Goal: Information Seeking & Learning: Learn about a topic

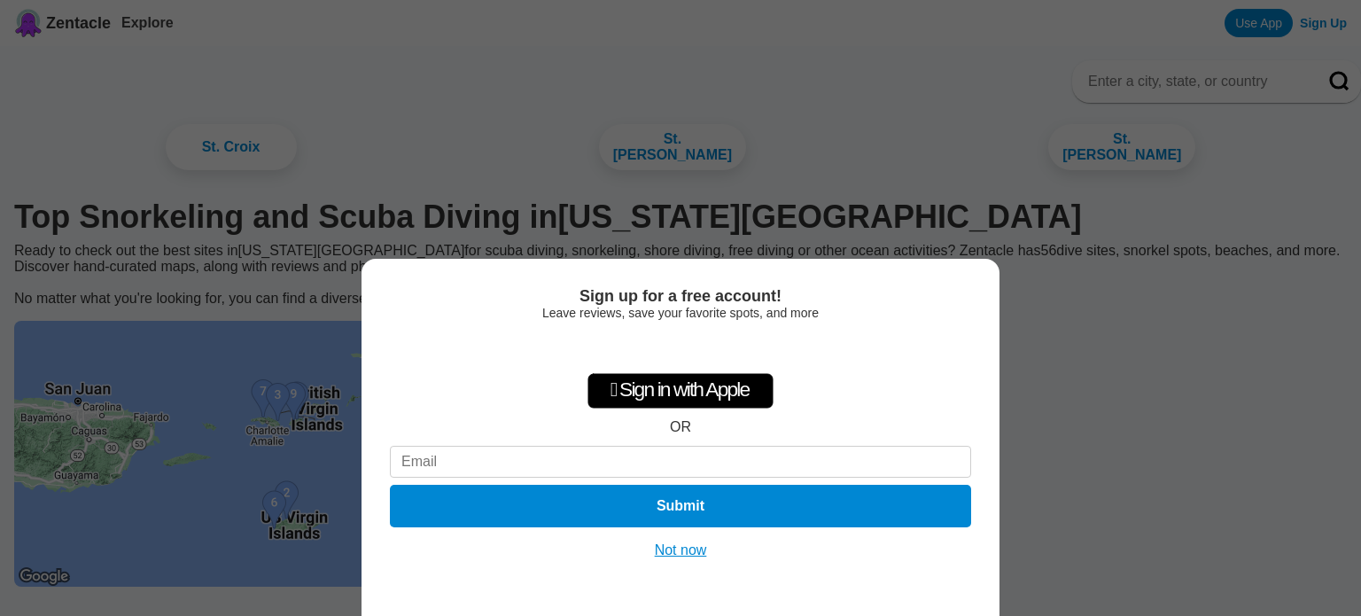
click at [657, 552] on button "Not now" at bounding box center [680, 550] width 63 height 18
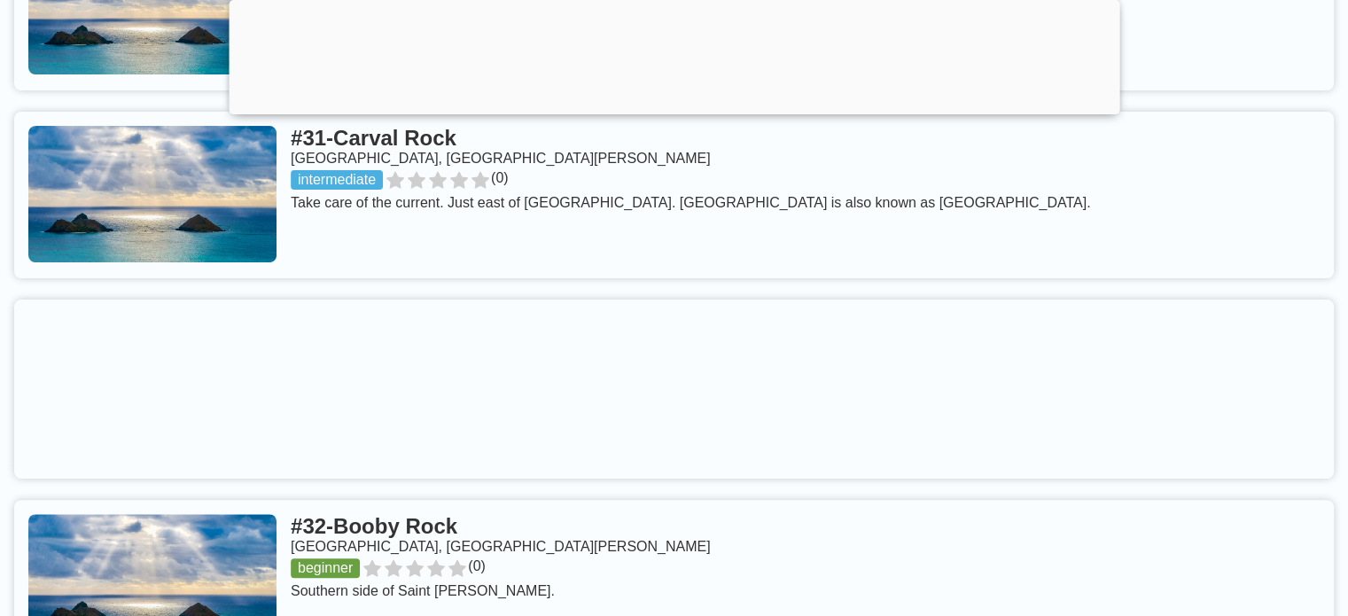
scroll to position [7177, 0]
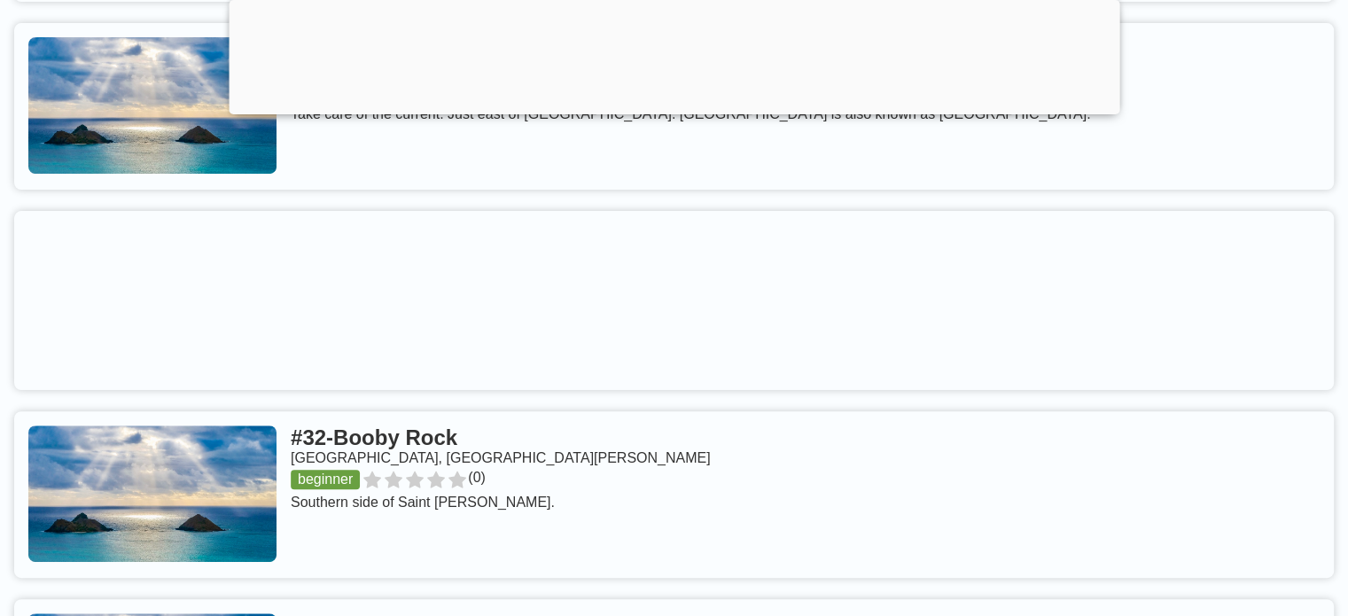
click at [371, 451] on link at bounding box center [673, 494] width 1319 height 167
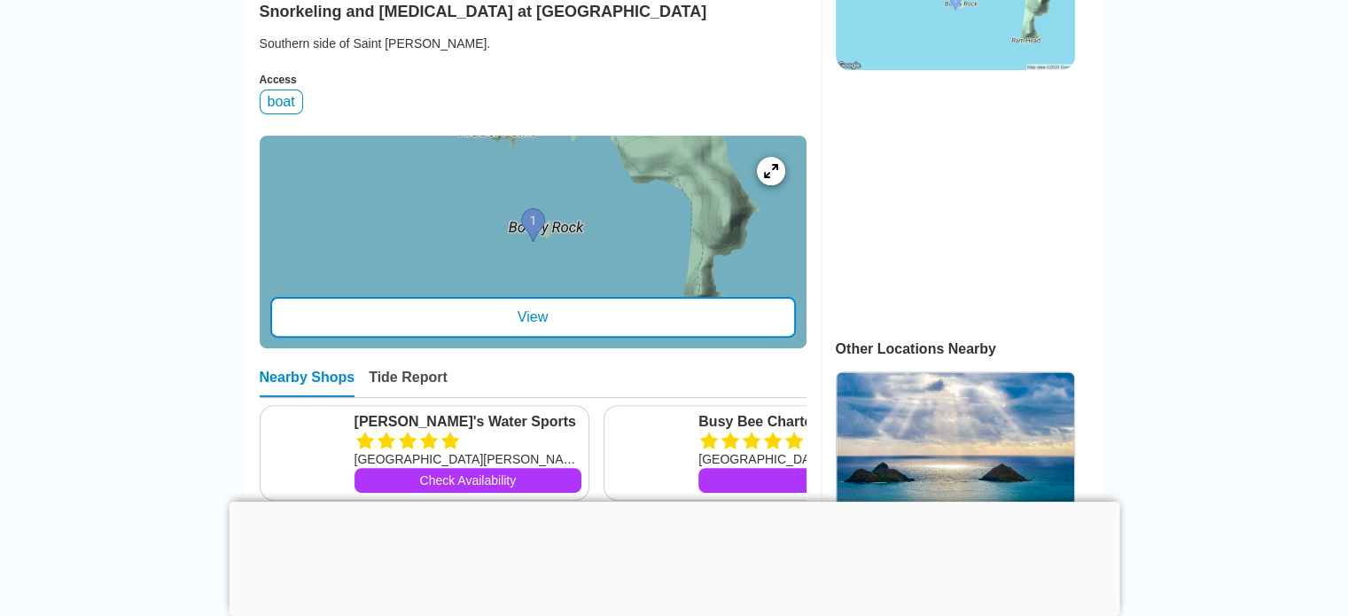
scroll to position [532, 0]
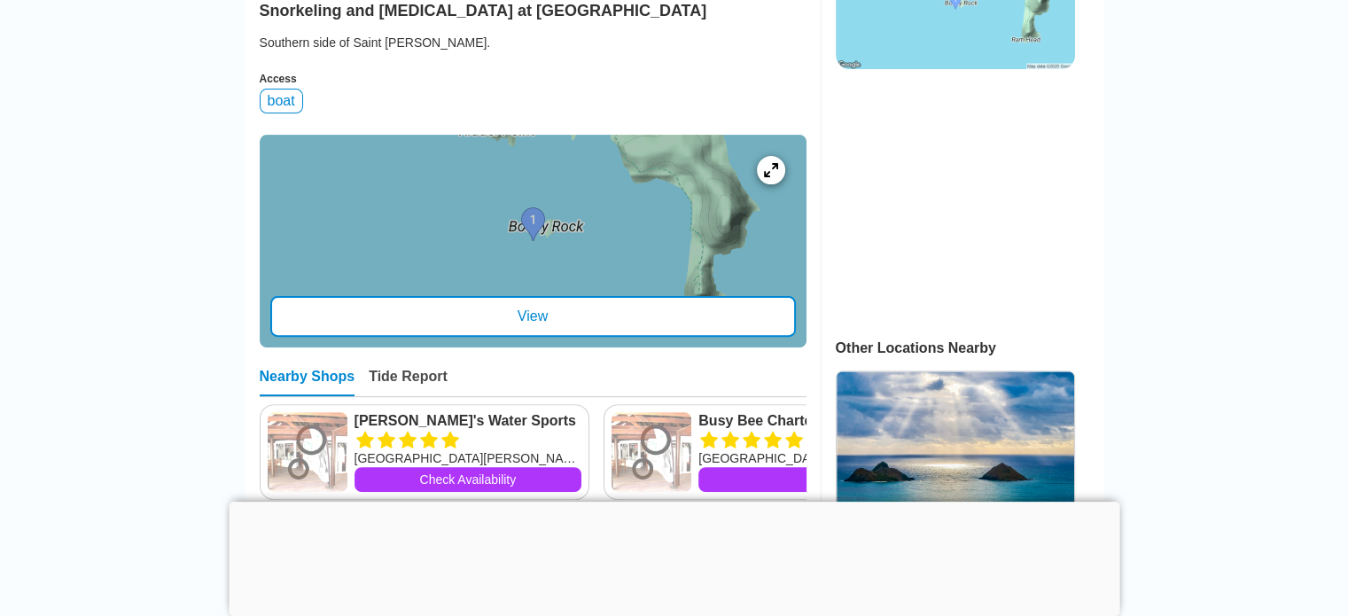
click at [537, 337] on div "View" at bounding box center [532, 316] width 525 height 41
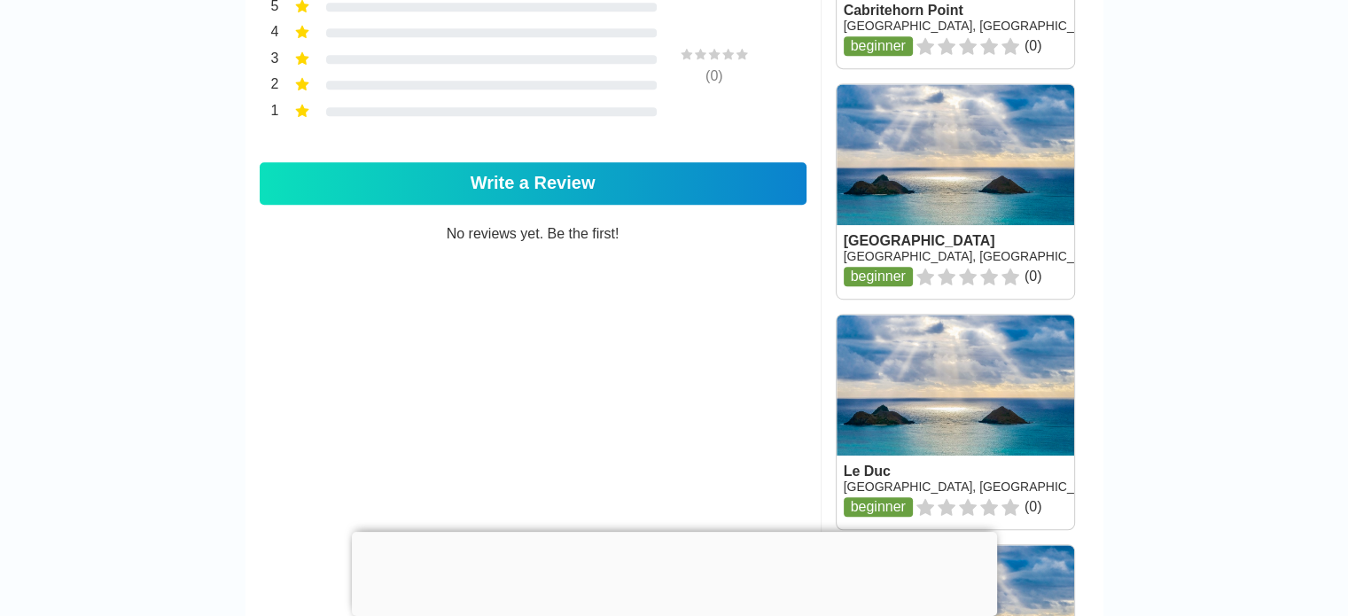
scroll to position [1053, 0]
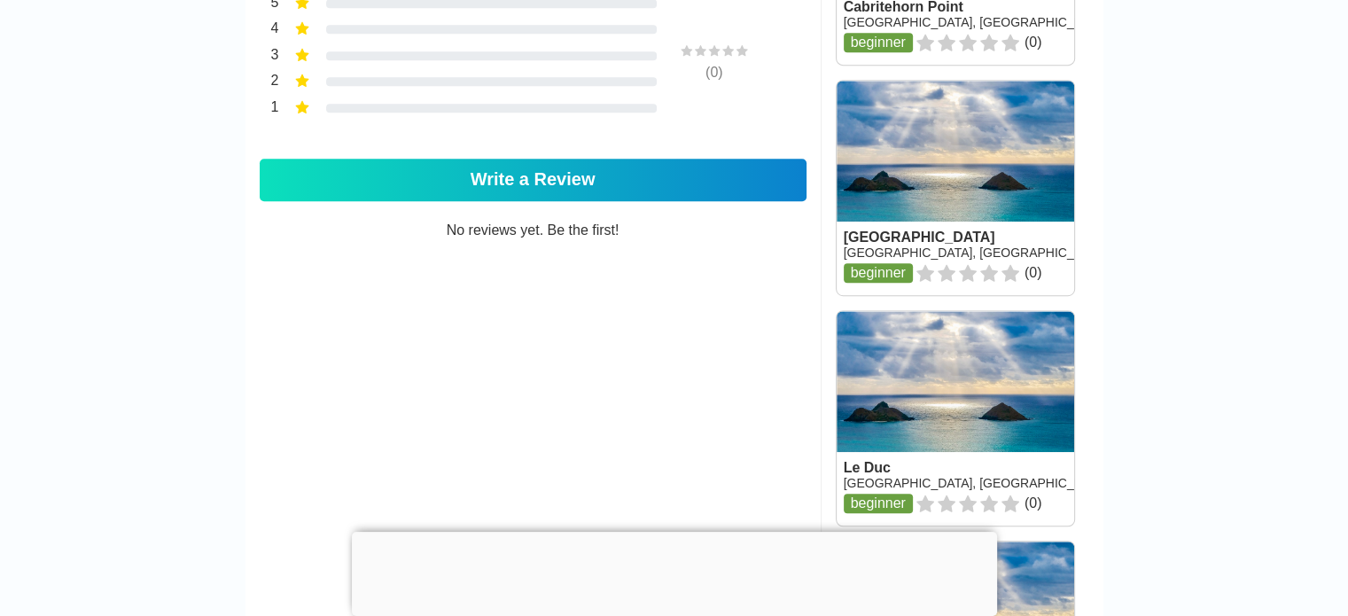
click at [673, 532] on div at bounding box center [674, 532] width 645 height 0
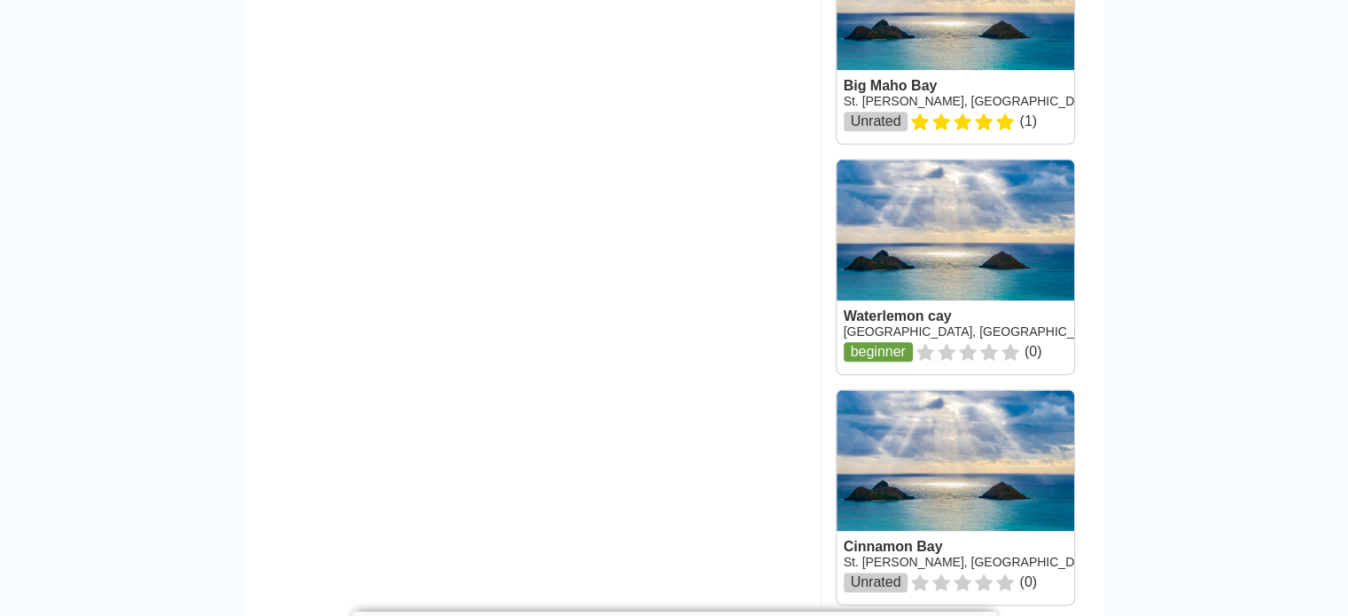
scroll to position [2205, 0]
